Goal: Check status: Check status

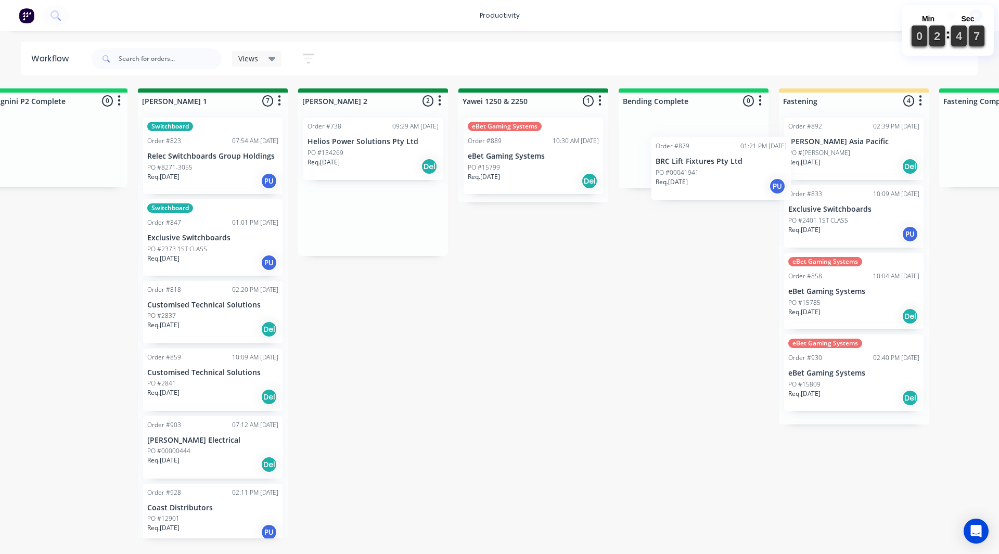
scroll to position [0, 1807]
drag, startPoint x: 579, startPoint y: 208, endPoint x: 693, endPoint y: 135, distance: 135.2
click at [693, 135] on div "On Hold 3 Sort By Created date Required date Order number Customer name Most re…" at bounding box center [560, 313] width 4751 height 450
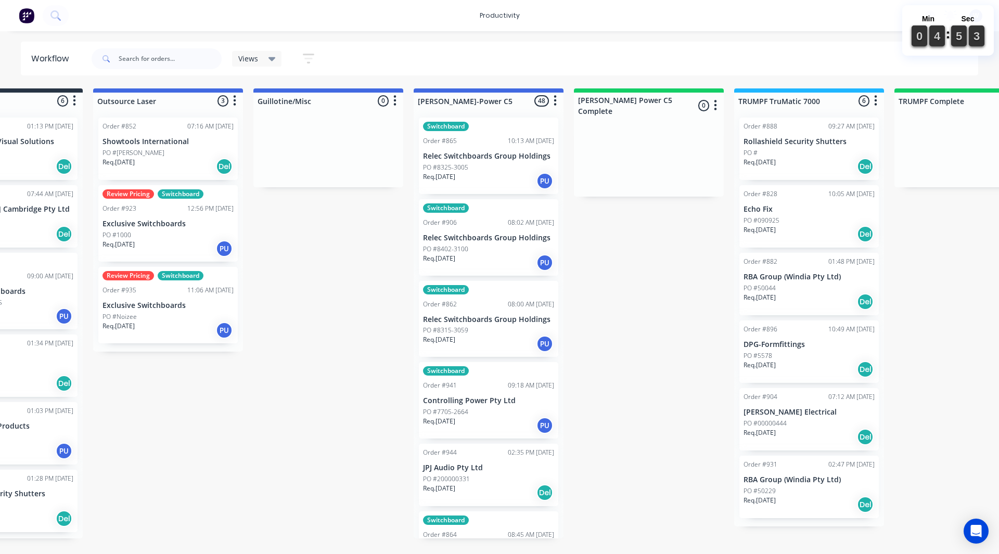
scroll to position [0, 605]
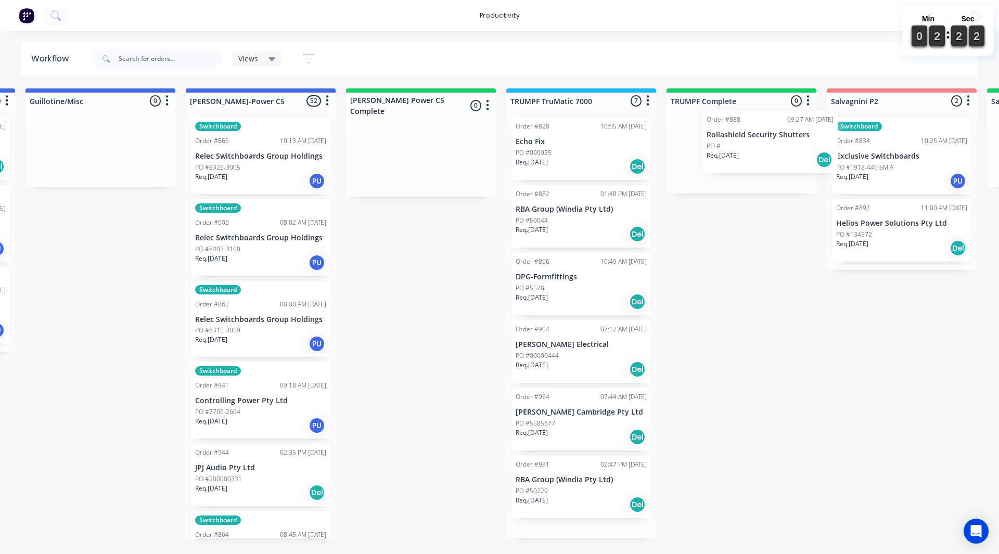
scroll to position [0, 802]
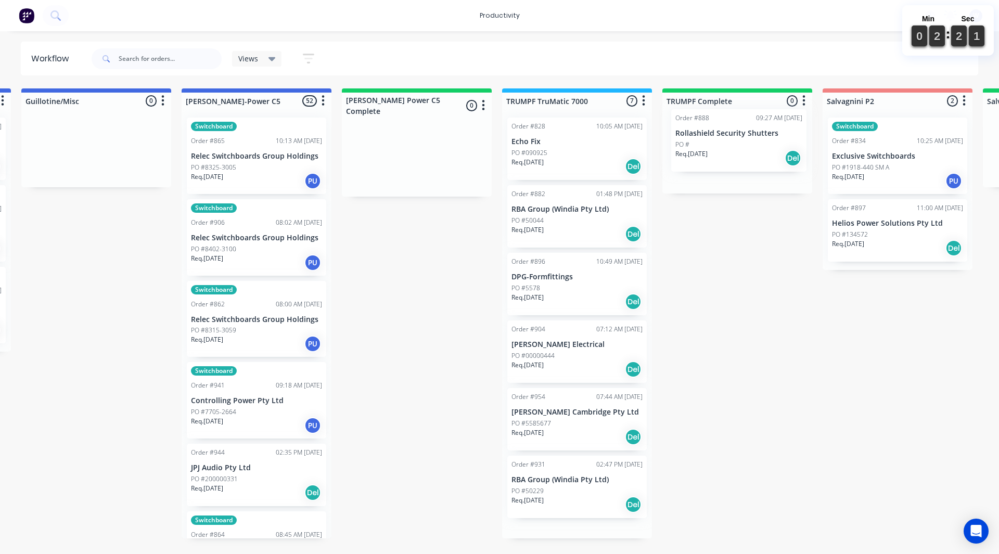
drag, startPoint x: 567, startPoint y: 152, endPoint x: 666, endPoint y: 140, distance: 100.1
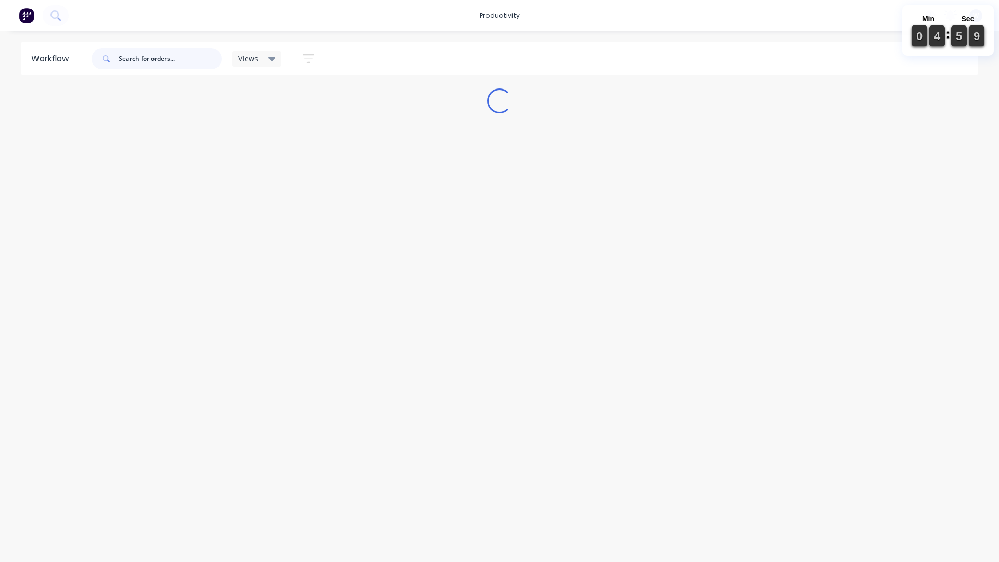
click at [144, 59] on input "text" at bounding box center [170, 58] width 103 height 21
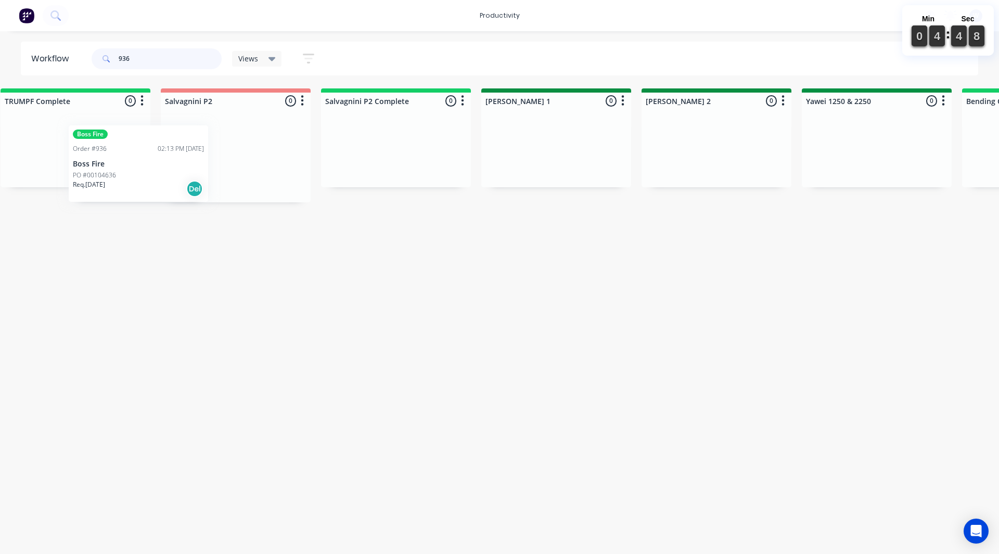
scroll to position [0, 1463]
drag, startPoint x: 215, startPoint y: 243, endPoint x: 263, endPoint y: 163, distance: 92.8
click at [263, 163] on div "On Hold 0 Sort By Created date Required date Order number Customer name Most re…" at bounding box center [904, 179] width 4751 height 182
type input "936"
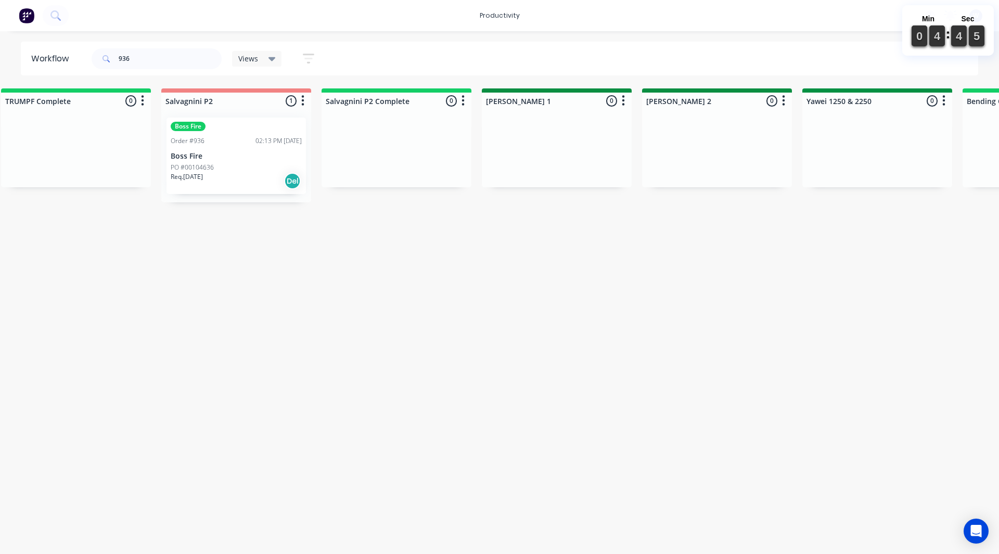
click at [30, 14] on img at bounding box center [27, 16] width 16 height 16
